Goal: Information Seeking & Learning: Learn about a topic

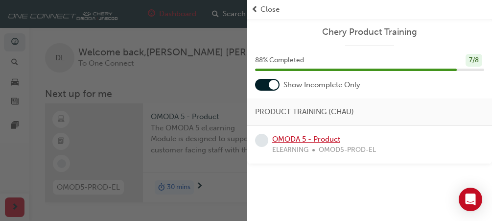
scroll to position [188, 0]
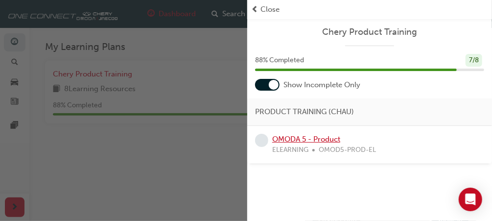
click at [334, 139] on link "OMODA 5 - Product" at bounding box center [306, 139] width 68 height 9
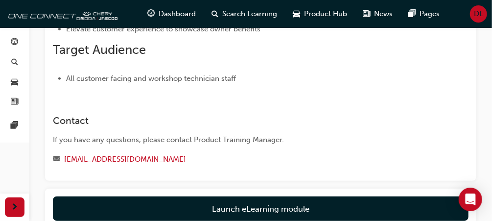
scroll to position [219, 0]
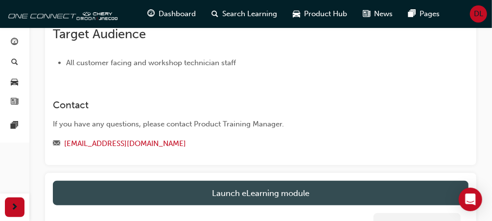
click at [389, 192] on link "Launch eLearning module" at bounding box center [260, 193] width 415 height 24
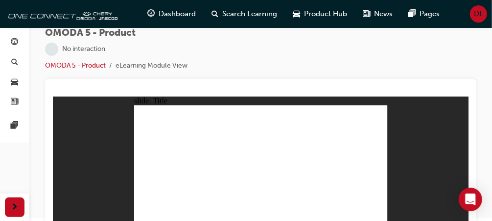
scroll to position [25, 0]
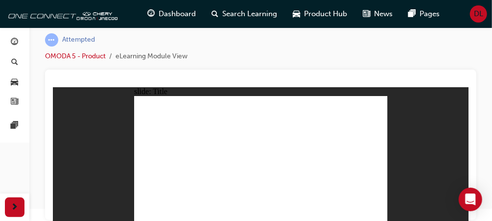
click at [411, 95] on div "slide: Title All-new OMODA 5 eLearning module BEGIN Arrow 1 Arrow 1 All-new OMO…" at bounding box center [259, 154] width 415 height 134
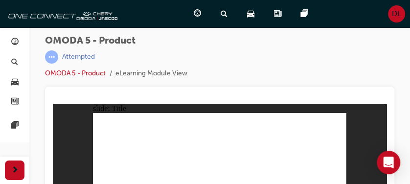
scroll to position [62, 0]
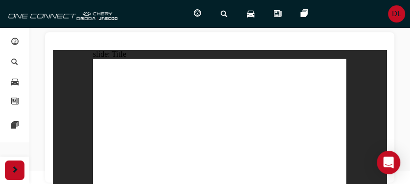
click at [388, 159] on icon "Open Intercom Messenger" at bounding box center [388, 162] width 11 height 13
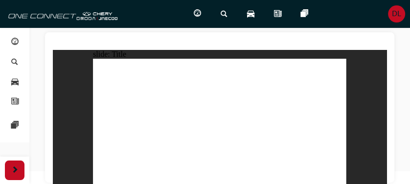
scroll to position [0, 0]
click at [361, 61] on div "slide: Title All-new OMODA 5 eLearning module BEGIN Arrow 1 Arrow 1 All-new OMO…" at bounding box center [220, 117] width 334 height 134
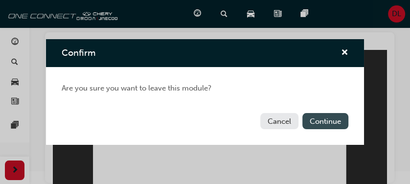
click at [326, 118] on button "Continue" at bounding box center [325, 121] width 46 height 16
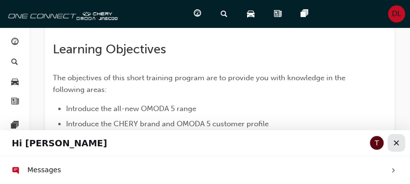
click at [395, 142] on icon "Close" at bounding box center [396, 142] width 5 height 5
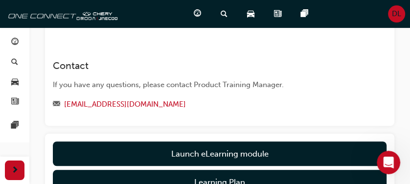
scroll to position [323, 0]
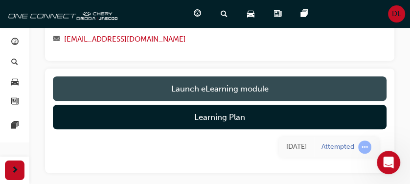
click at [258, 94] on link "Launch eLearning module" at bounding box center [220, 88] width 334 height 24
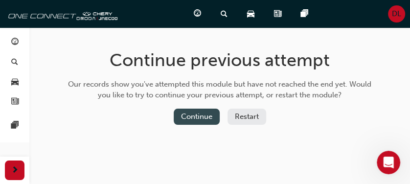
click at [205, 115] on button "Continue" at bounding box center [197, 117] width 46 height 16
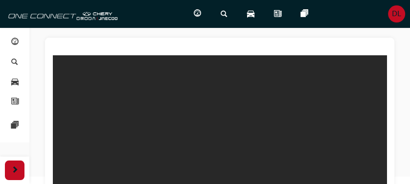
scroll to position [62, 0]
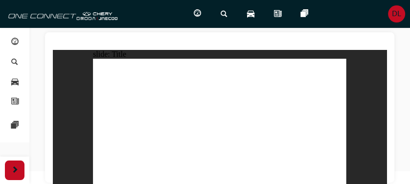
click at [197, 12] on span "guage-icon" at bounding box center [197, 14] width 7 height 12
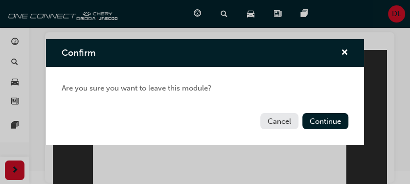
click at [286, 119] on button "Cancel" at bounding box center [279, 121] width 38 height 16
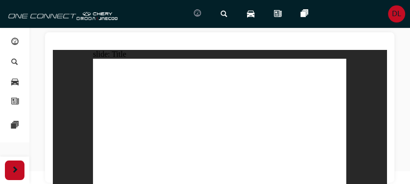
click at [198, 13] on span "guage-icon" at bounding box center [197, 14] width 7 height 12
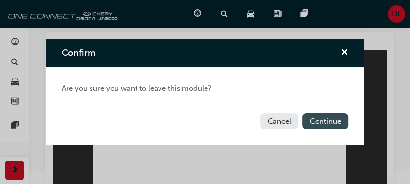
click at [329, 123] on button "Continue" at bounding box center [325, 121] width 46 height 16
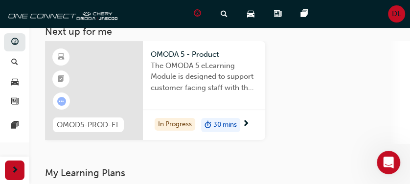
click at [229, 124] on span "30 mins" at bounding box center [224, 124] width 23 height 11
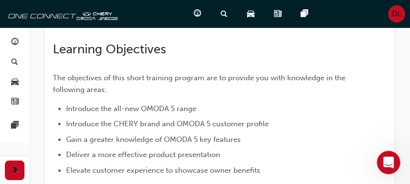
click at [229, 124] on span "Introduce the CHERY brand and OMODA 5 customer profile" at bounding box center [167, 123] width 203 height 9
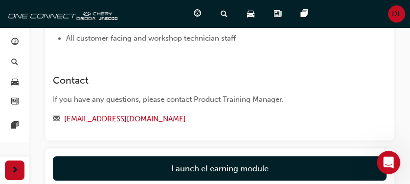
scroll to position [257, 0]
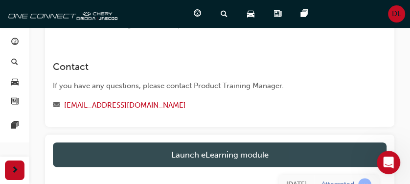
click at [226, 154] on link "Launch eLearning module" at bounding box center [220, 154] width 334 height 24
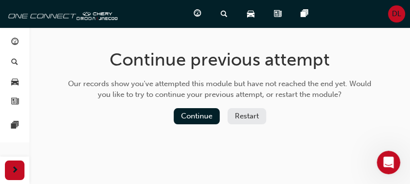
scroll to position [9, 0]
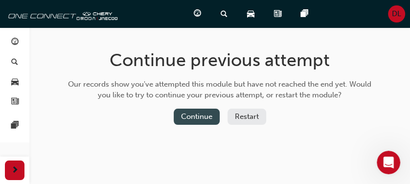
click at [196, 117] on button "Continue" at bounding box center [197, 117] width 46 height 16
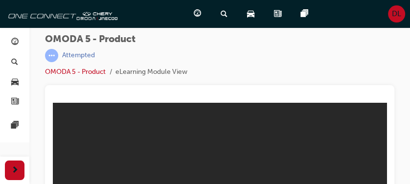
scroll to position [0, 0]
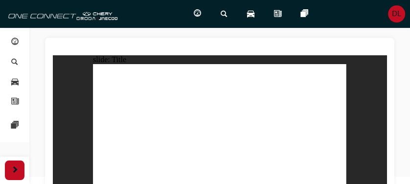
scroll to position [62, 0]
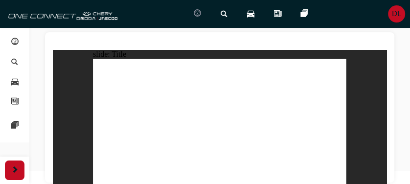
click at [193, 12] on div "Dashboard" at bounding box center [199, 14] width 27 height 20
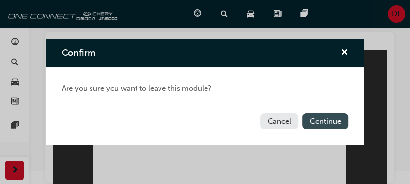
click at [322, 123] on button "Continue" at bounding box center [325, 121] width 46 height 16
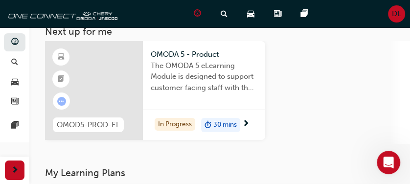
click at [92, 102] on div at bounding box center [94, 90] width 98 height 99
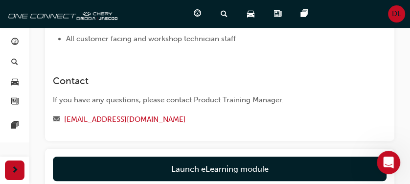
scroll to position [249, 0]
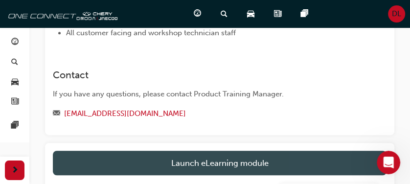
click at [289, 164] on link "Launch eLearning module" at bounding box center [220, 163] width 334 height 24
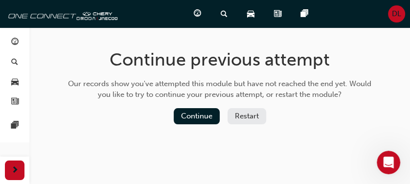
scroll to position [9, 0]
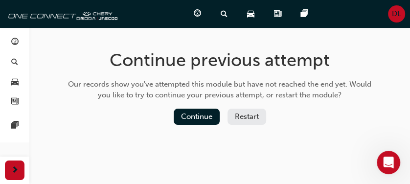
click at [246, 116] on button "Restart" at bounding box center [246, 117] width 39 height 16
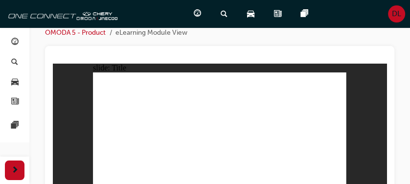
scroll to position [62, 0]
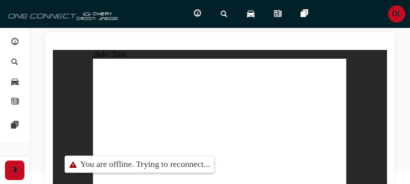
click at [19, 18] on img at bounding box center [61, 14] width 113 height 20
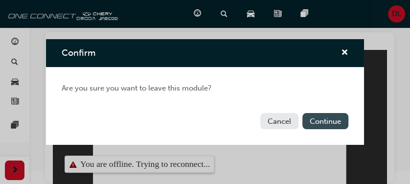
click at [334, 119] on button "Continue" at bounding box center [325, 121] width 46 height 16
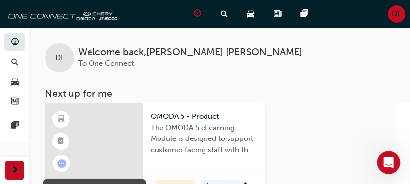
click at [60, 120] on span "learningResourceType_ELEARNING-icon" at bounding box center [61, 119] width 7 height 13
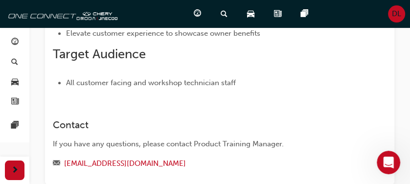
scroll to position [250, 0]
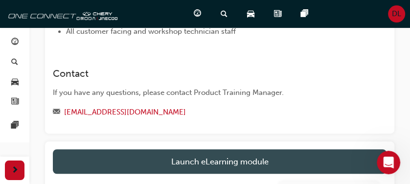
click at [248, 160] on link "Launch eLearning module" at bounding box center [220, 161] width 334 height 24
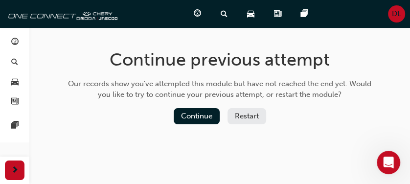
scroll to position [9, 0]
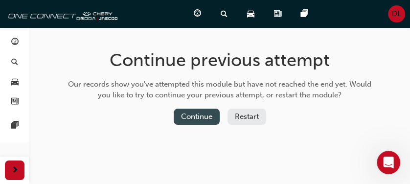
click at [191, 118] on button "Continue" at bounding box center [197, 117] width 46 height 16
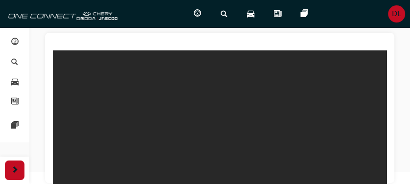
scroll to position [62, 0]
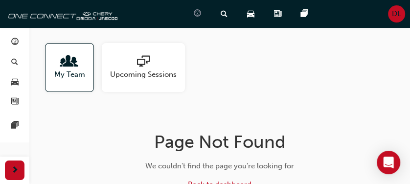
click at [195, 16] on span "guage-icon" at bounding box center [197, 14] width 7 height 12
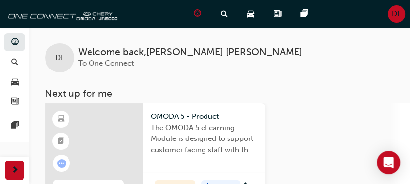
click at [105, 133] on div at bounding box center [94, 152] width 98 height 99
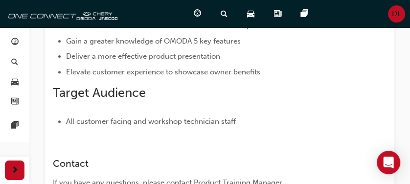
scroll to position [321, 0]
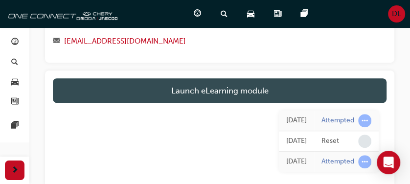
click at [295, 88] on link "Launch eLearning module" at bounding box center [220, 90] width 334 height 24
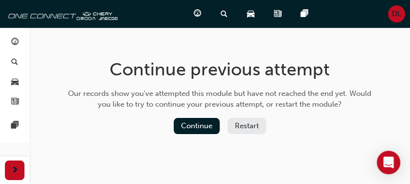
click at [242, 125] on button "Restart" at bounding box center [246, 126] width 39 height 16
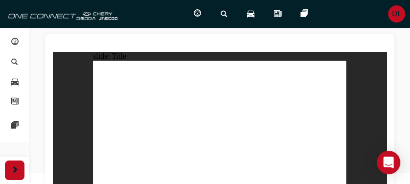
scroll to position [62, 0]
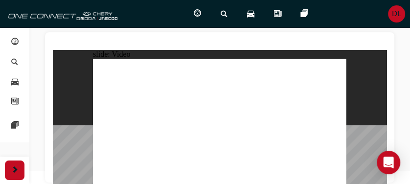
click at [281, 39] on div at bounding box center [219, 107] width 349 height 150
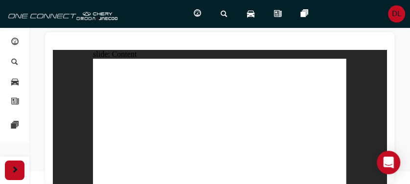
click at [391, 108] on div at bounding box center [219, 107] width 349 height 150
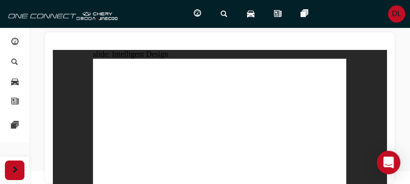
drag, startPoint x: 198, startPoint y: 148, endPoint x: 191, endPoint y: 94, distance: 53.8
click at [191, 94] on div "ADVANCED LED LIGHTING Another stand-out feature of the body is the combination …" at bounding box center [219, 126] width 253 height 134
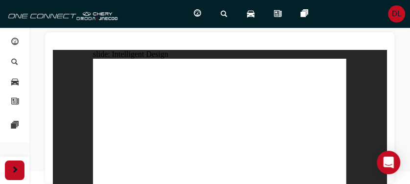
drag, startPoint x: 140, startPoint y: 137, endPoint x: 135, endPoint y: 131, distance: 8.3
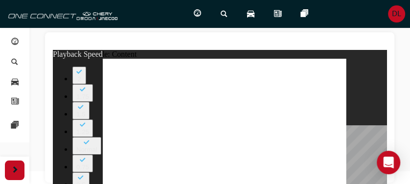
type input "0"
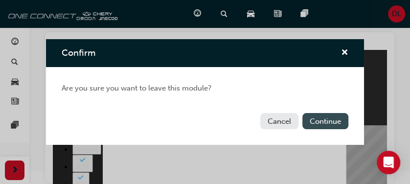
click at [324, 126] on button "Continue" at bounding box center [325, 121] width 46 height 16
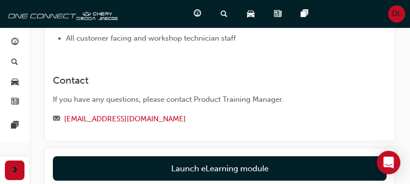
scroll to position [280, 0]
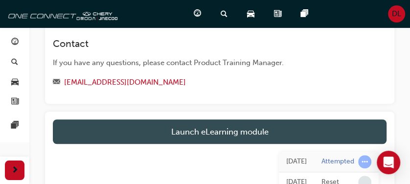
click at [319, 135] on link "Launch eLearning module" at bounding box center [220, 131] width 334 height 24
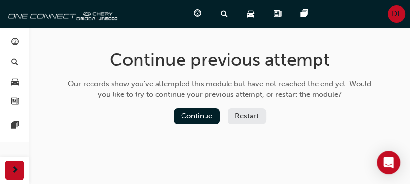
scroll to position [9, 0]
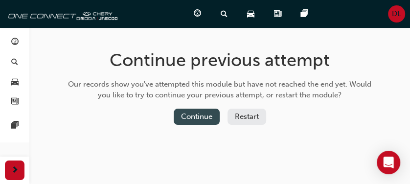
click at [192, 123] on button "Continue" at bounding box center [197, 117] width 46 height 16
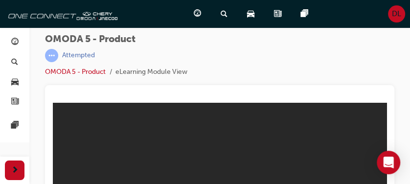
scroll to position [0, 0]
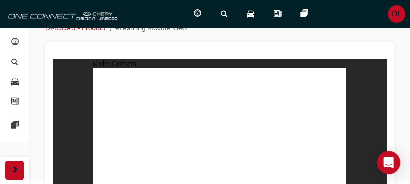
scroll to position [62, 0]
